Goal: Task Accomplishment & Management: Complete application form

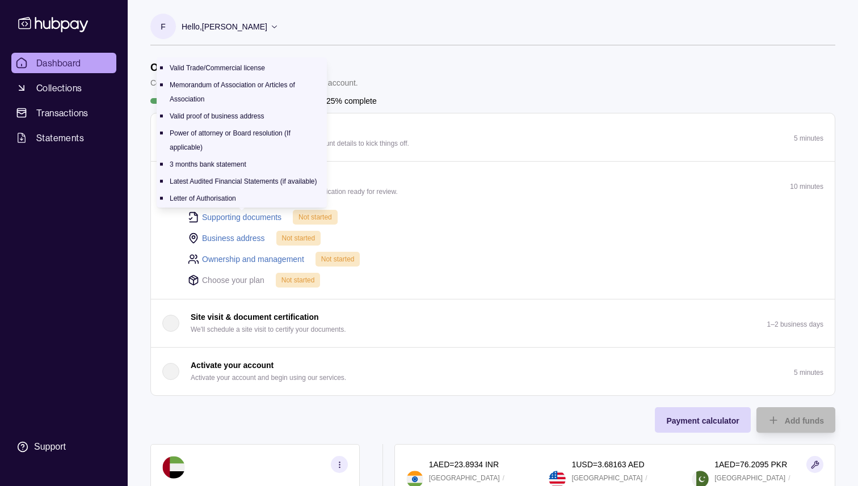
click at [246, 216] on link "Supporting documents" at bounding box center [241, 217] width 79 height 12
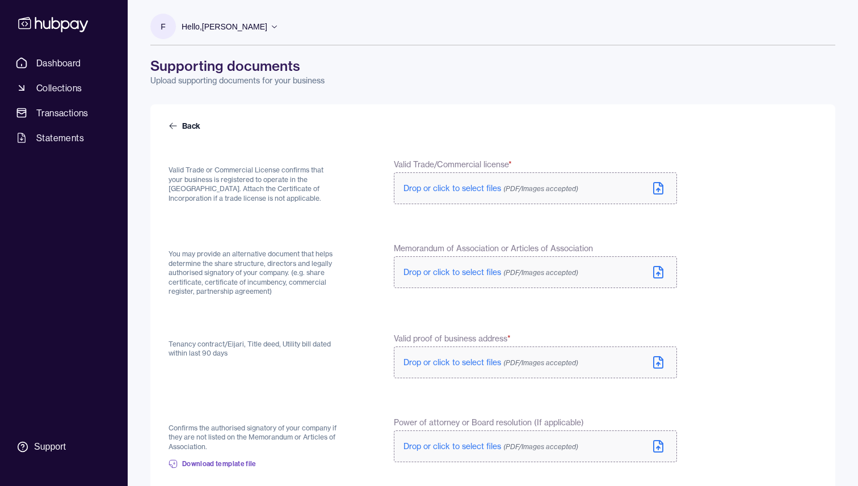
click at [662, 191] on icon at bounding box center [658, 188] width 9 height 11
click at [715, 300] on form "Back Valid Trade or Commercial License confirms that your business is registere…" at bounding box center [493, 472] width 649 height 705
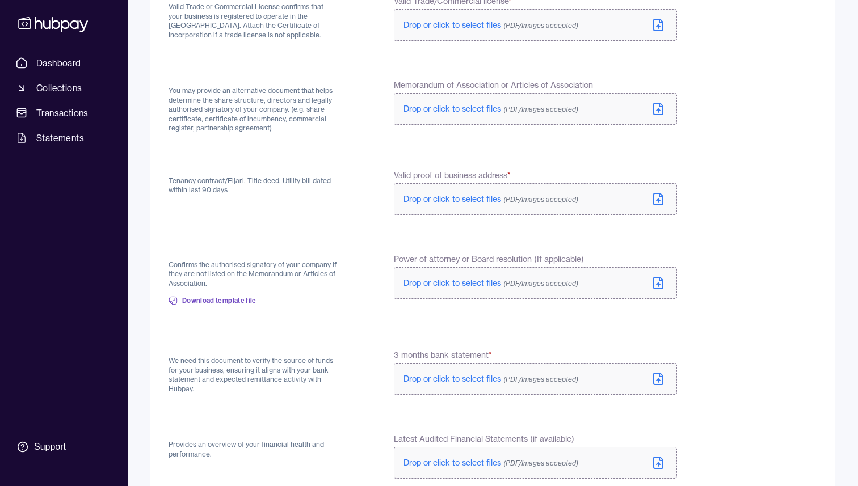
scroll to position [141, 0]
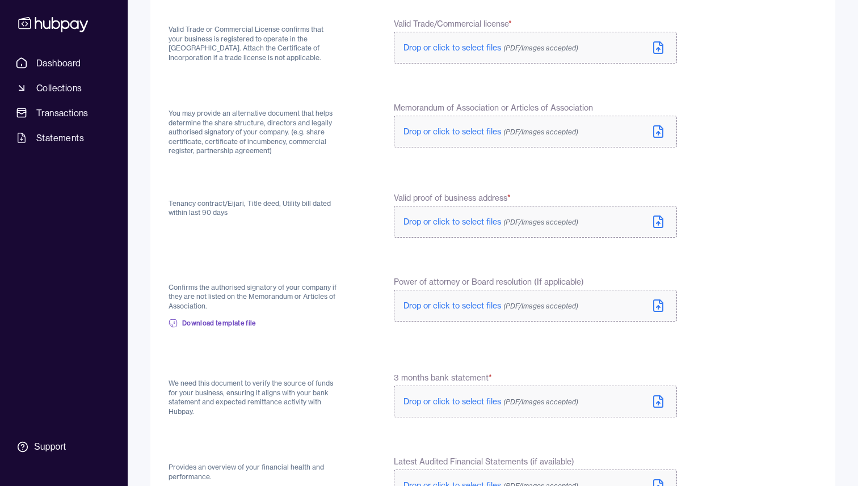
click at [751, 220] on form "Back Valid Trade or Commercial License confirms that your business is registere…" at bounding box center [493, 332] width 649 height 705
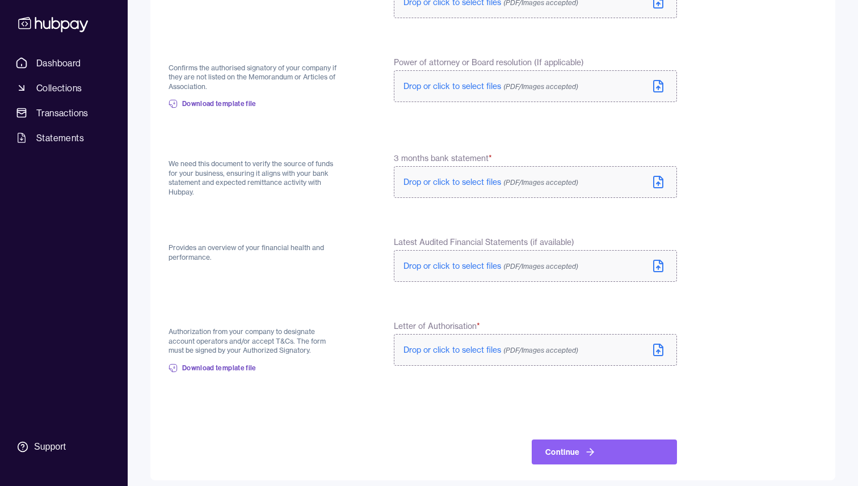
scroll to position [368, 0]
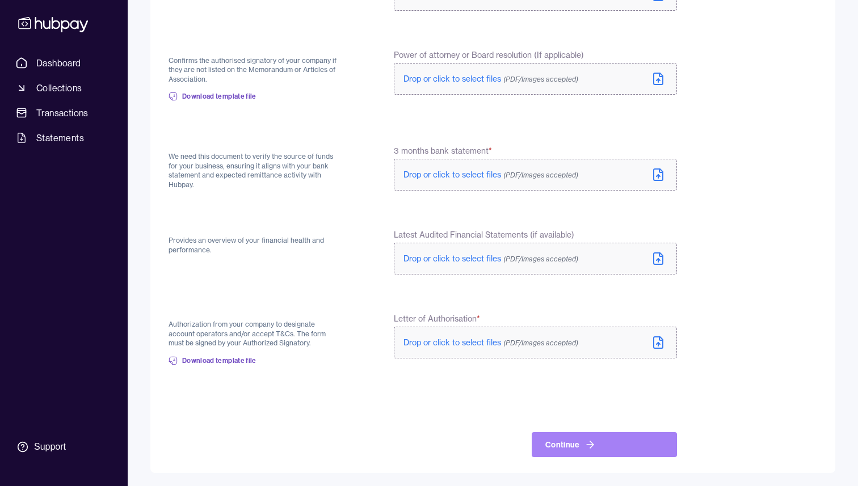
click at [616, 447] on button "Continue" at bounding box center [604, 445] width 145 height 25
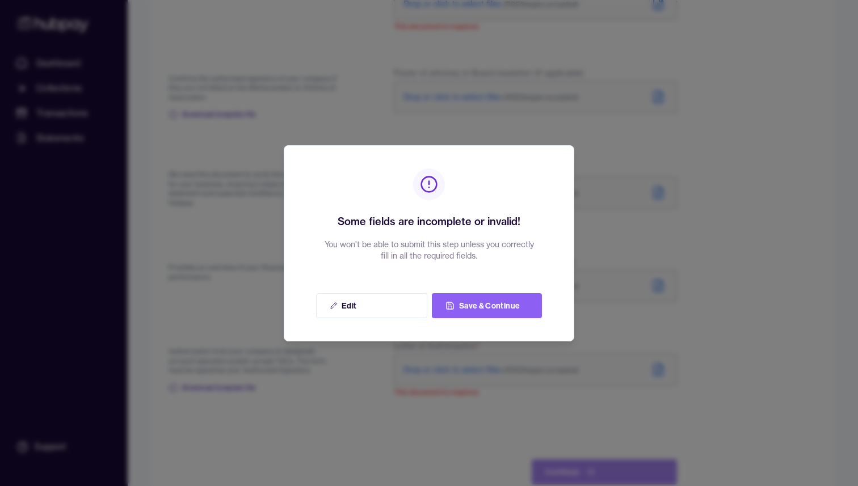
scroll to position [377, 0]
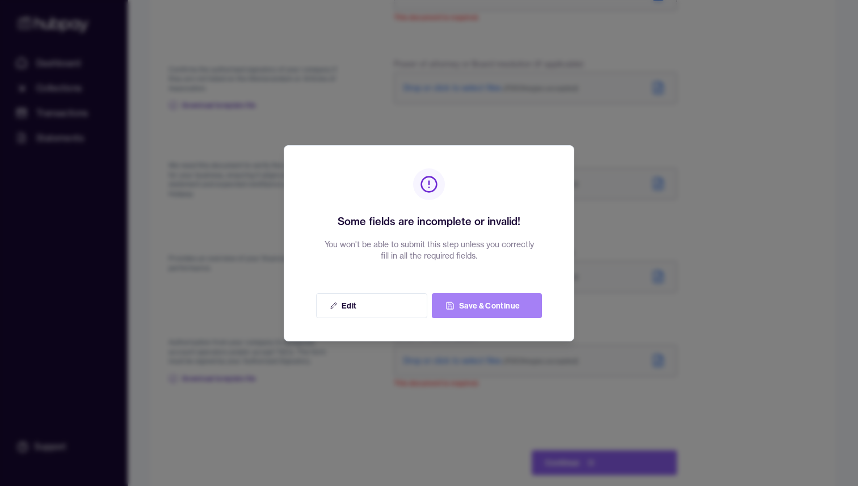
click at [489, 305] on button "Save & Continue" at bounding box center [487, 305] width 110 height 25
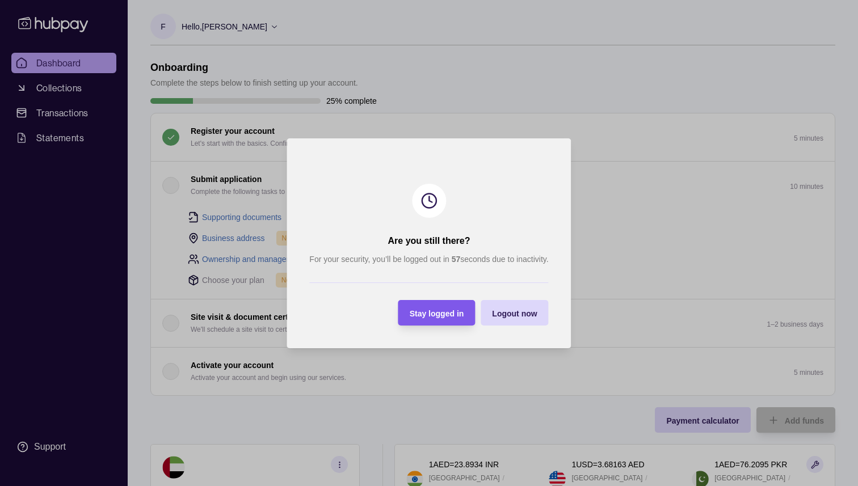
click at [462, 320] on div "Stay logged in" at bounding box center [429, 313] width 72 height 26
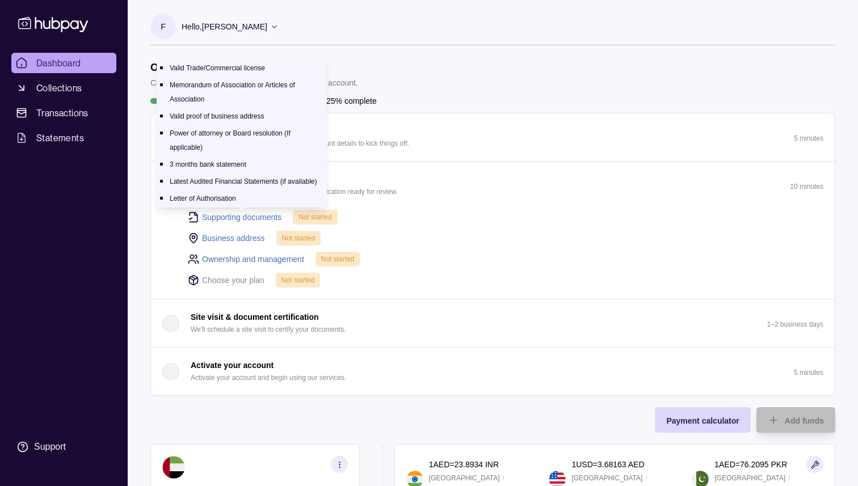
click at [269, 221] on link "Supporting documents" at bounding box center [241, 217] width 79 height 12
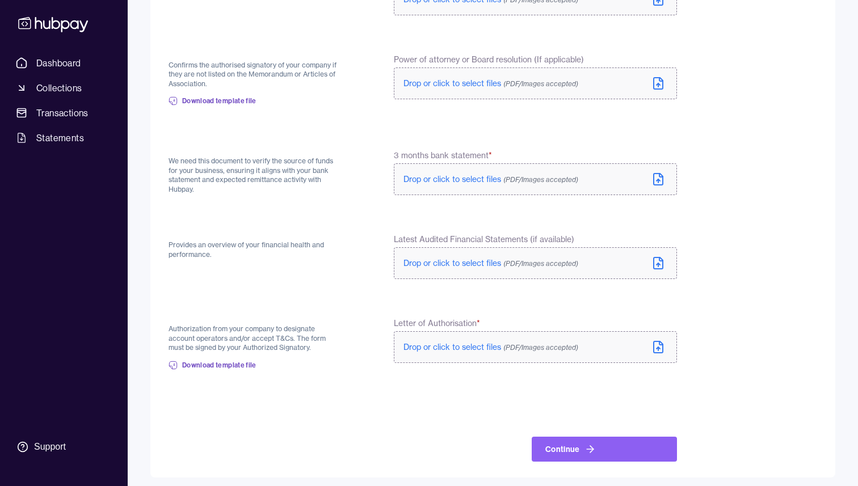
scroll to position [368, 0]
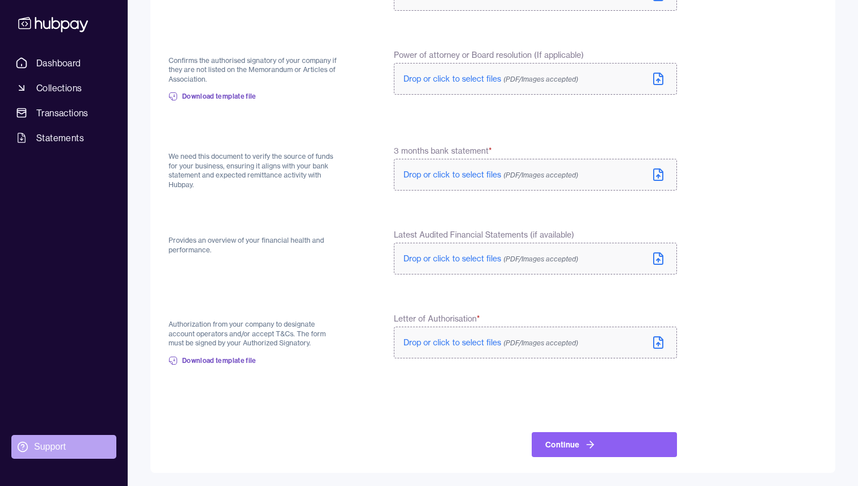
click at [46, 444] on div "Support" at bounding box center [50, 447] width 32 height 12
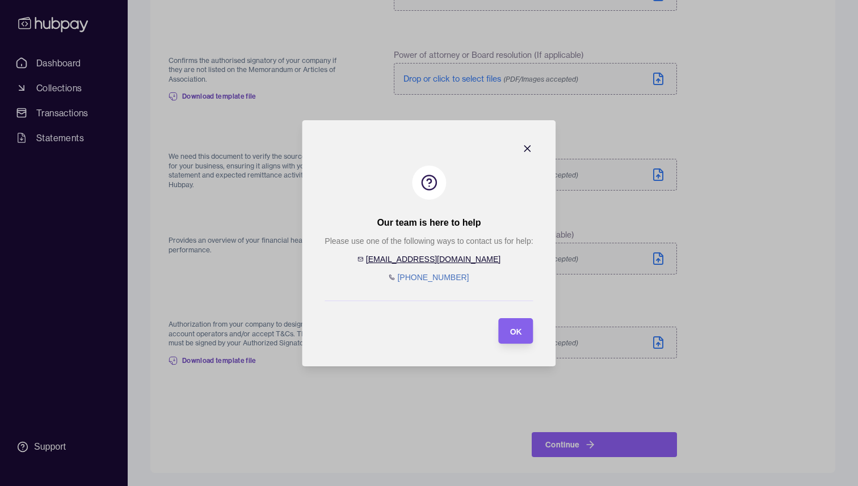
click at [527, 150] on icon "button" at bounding box center [527, 148] width 11 height 11
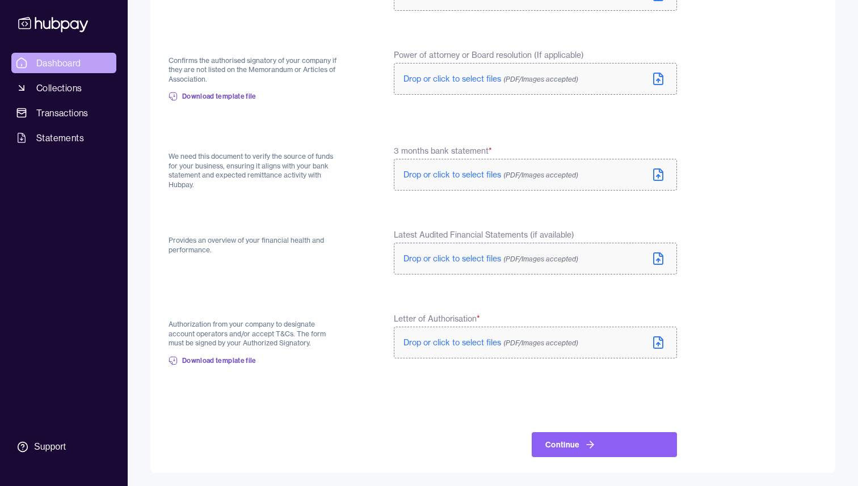
click at [57, 65] on span "Dashboard" at bounding box center [58, 63] width 45 height 14
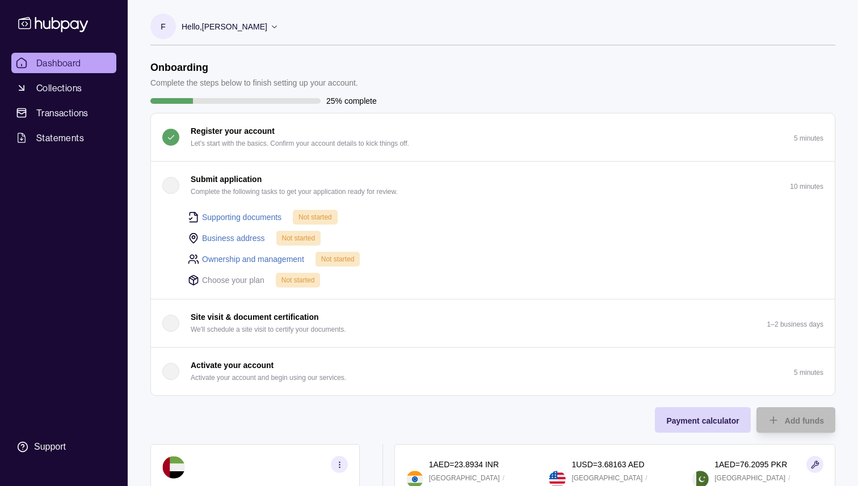
click at [65, 70] on link "Dashboard" at bounding box center [63, 63] width 105 height 20
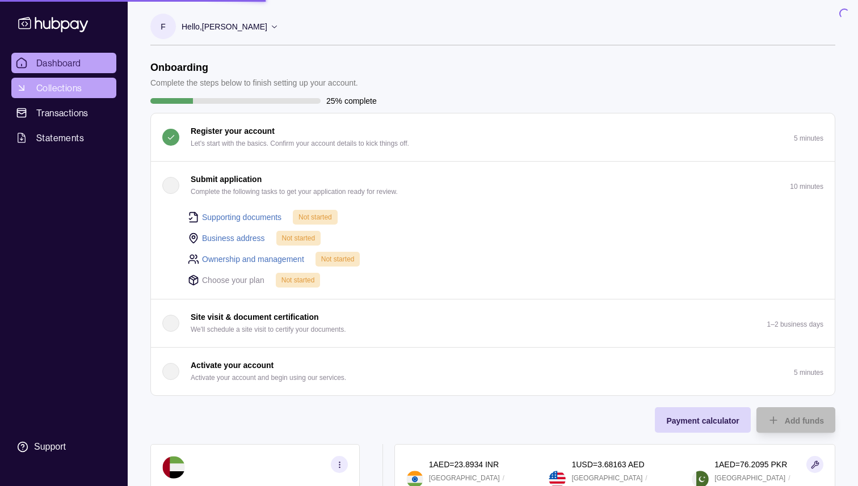
click at [68, 85] on span "Collections" at bounding box center [58, 88] width 45 height 14
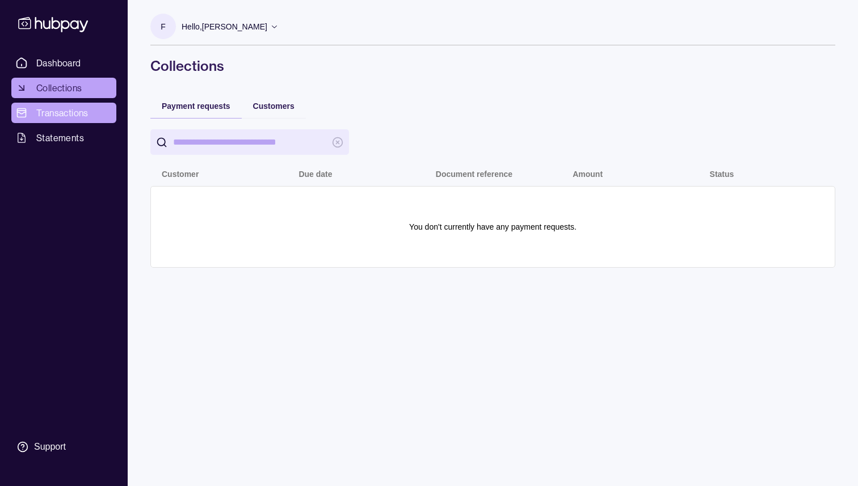
click at [65, 113] on span "Transactions" at bounding box center [62, 113] width 52 height 14
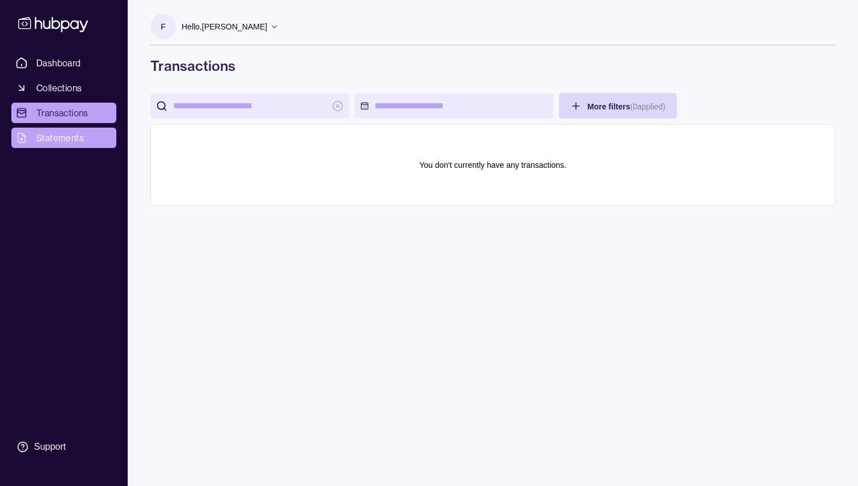
click at [63, 140] on span "Statements" at bounding box center [60, 138] width 48 height 14
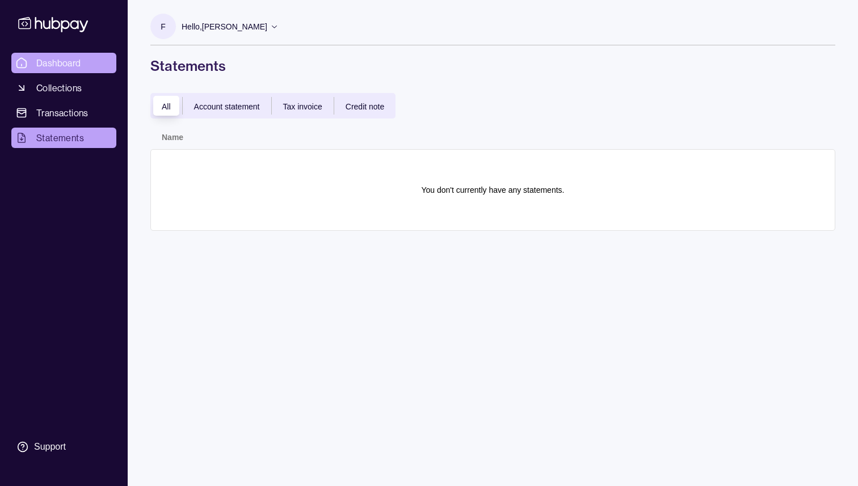
click at [68, 64] on span "Dashboard" at bounding box center [58, 63] width 45 height 14
